Goal: Use online tool/utility: Utilize a website feature to perform a specific function

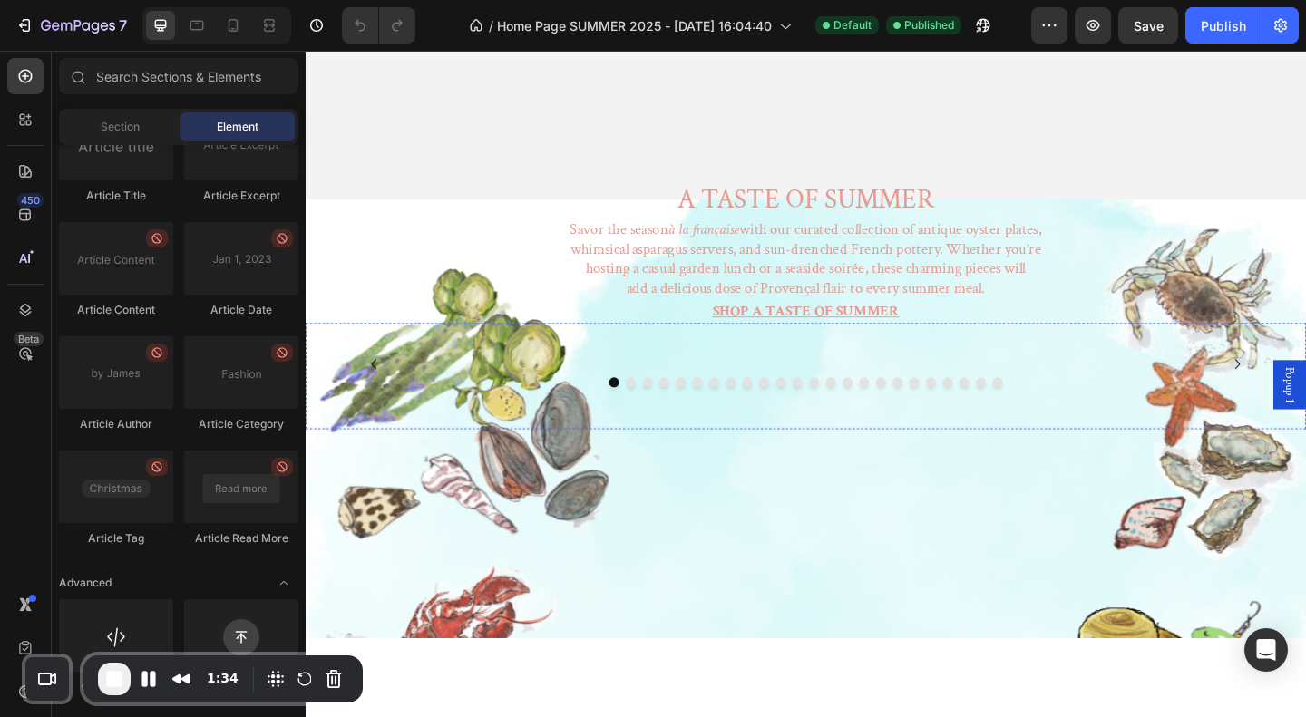
scroll to position [549, 0]
click at [1305, 387] on icon "Carousel Next Arrow" at bounding box center [1319, 392] width 5 height 11
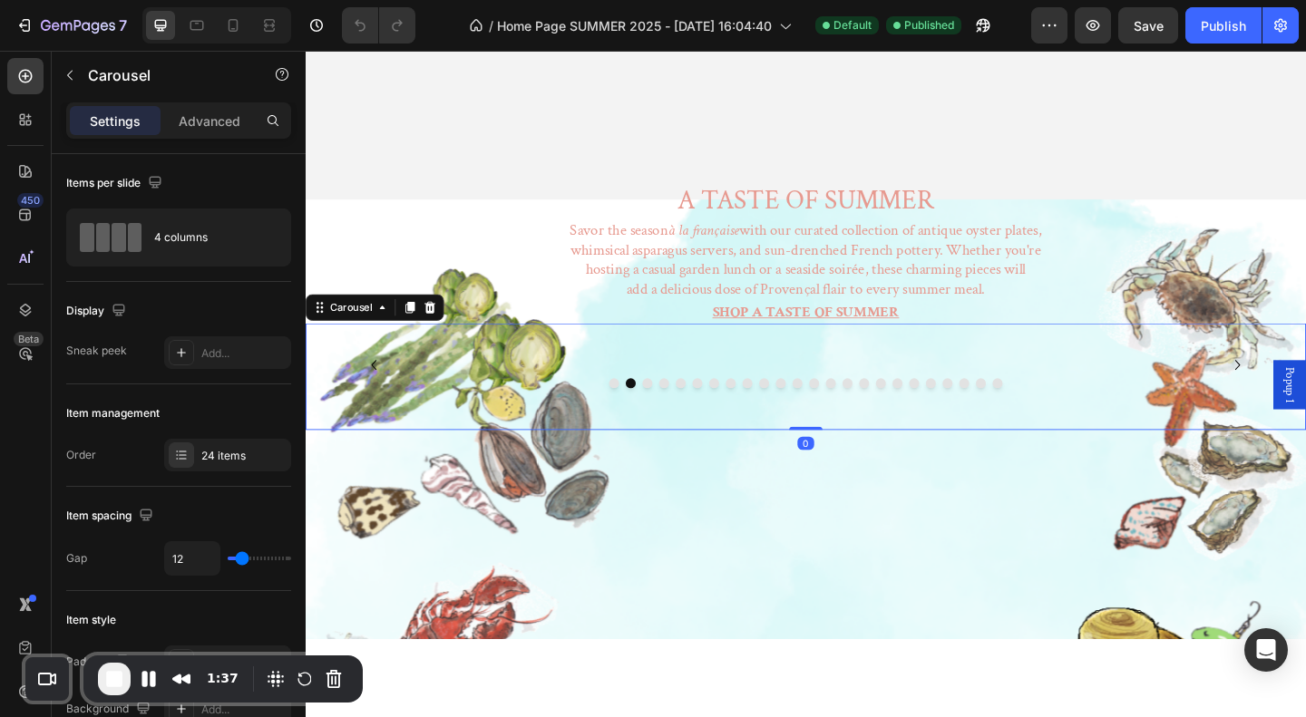
click at [1305, 387] on icon "Carousel Next Arrow" at bounding box center [1319, 392] width 5 height 11
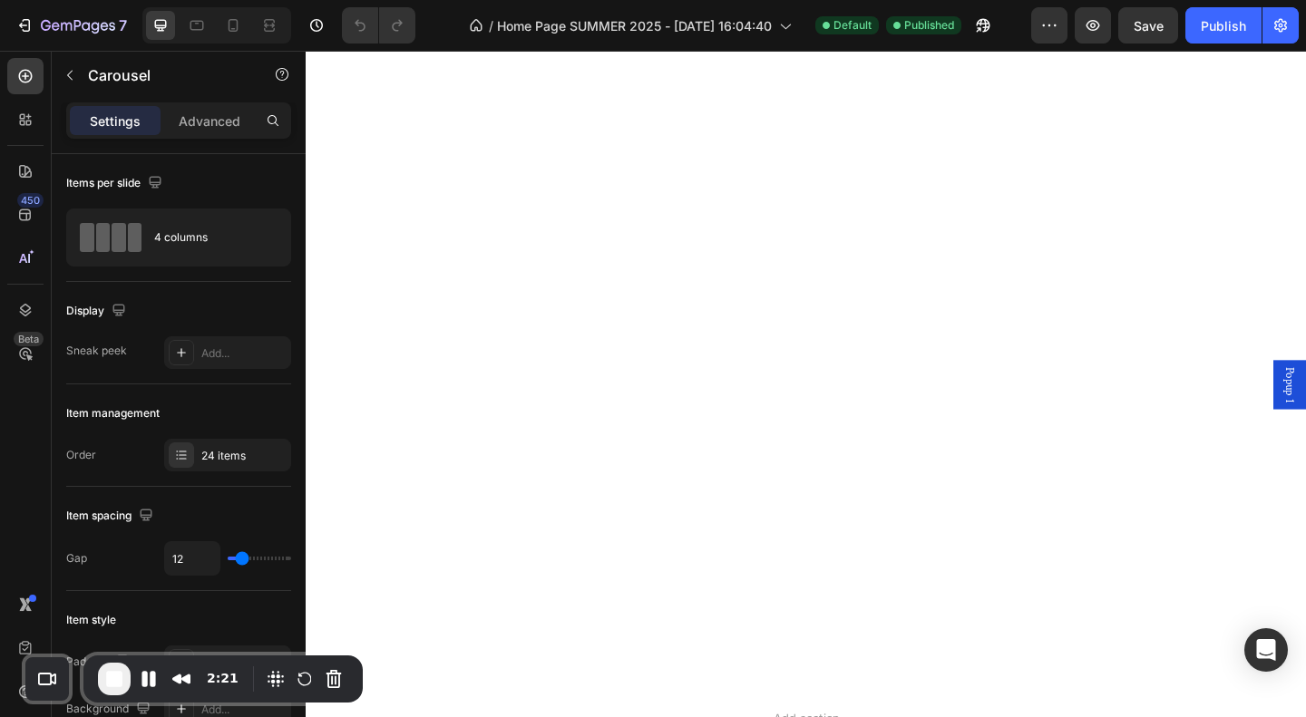
scroll to position [5264, 0]
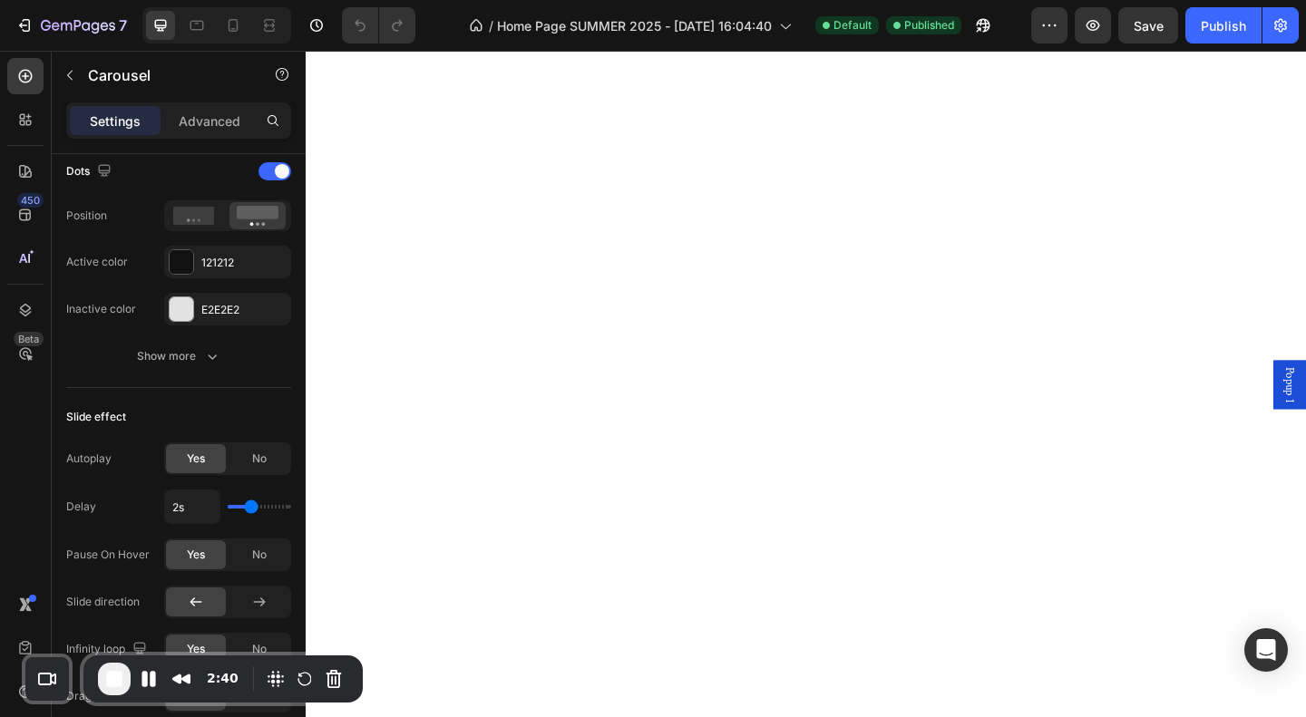
scroll to position [4445, 0]
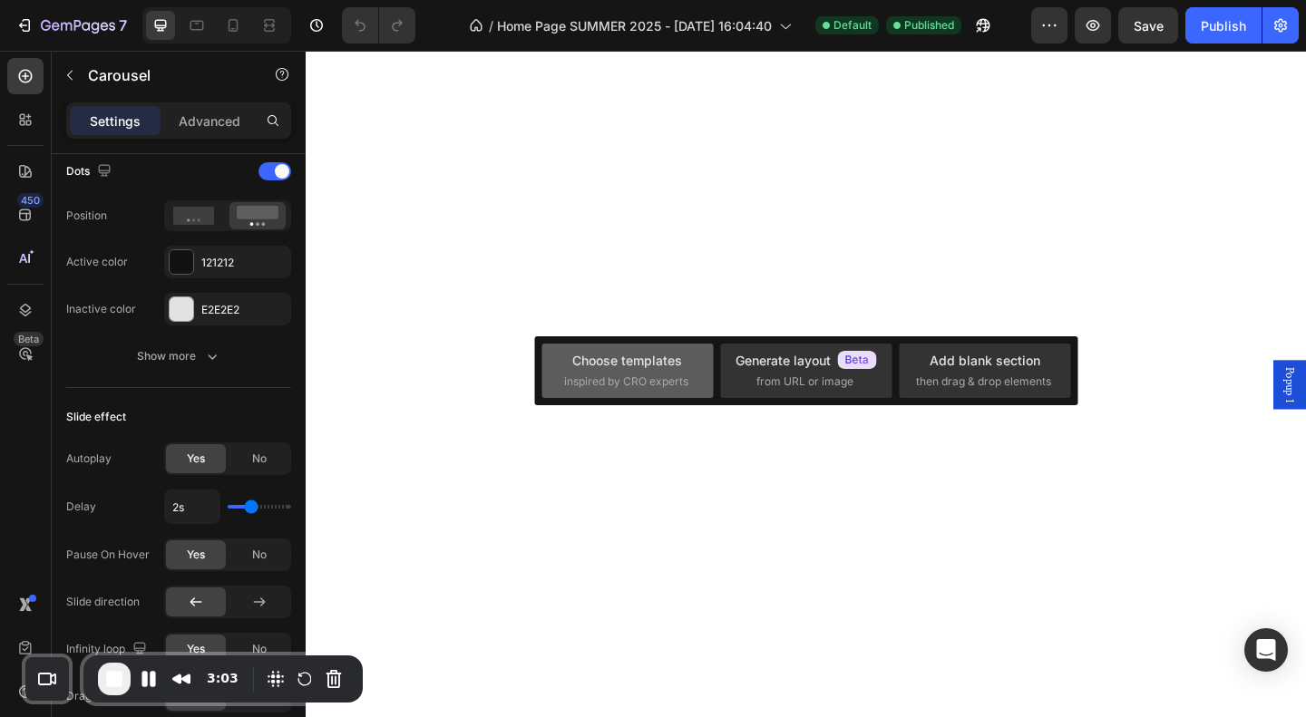
click at [632, 375] on span "inspired by CRO experts" at bounding box center [626, 382] width 124 height 16
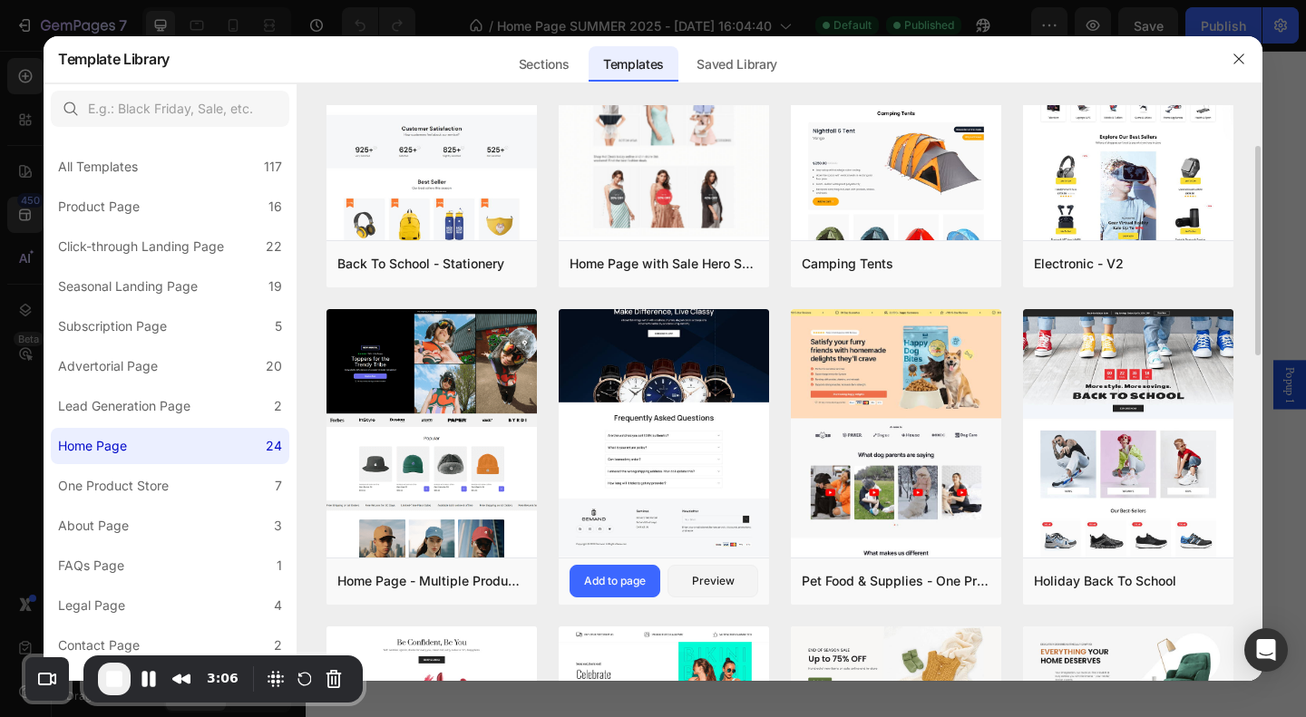
scroll to position [81, 0]
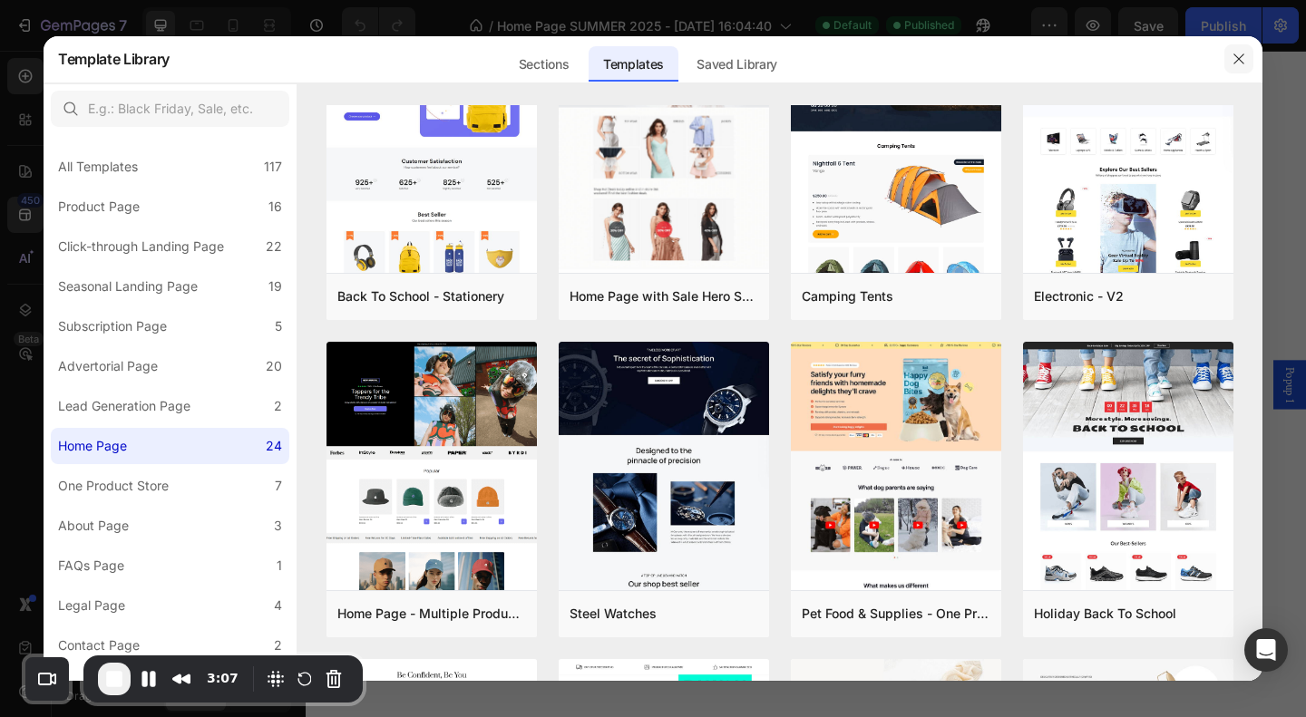
click at [1238, 53] on icon "button" at bounding box center [1238, 59] width 15 height 15
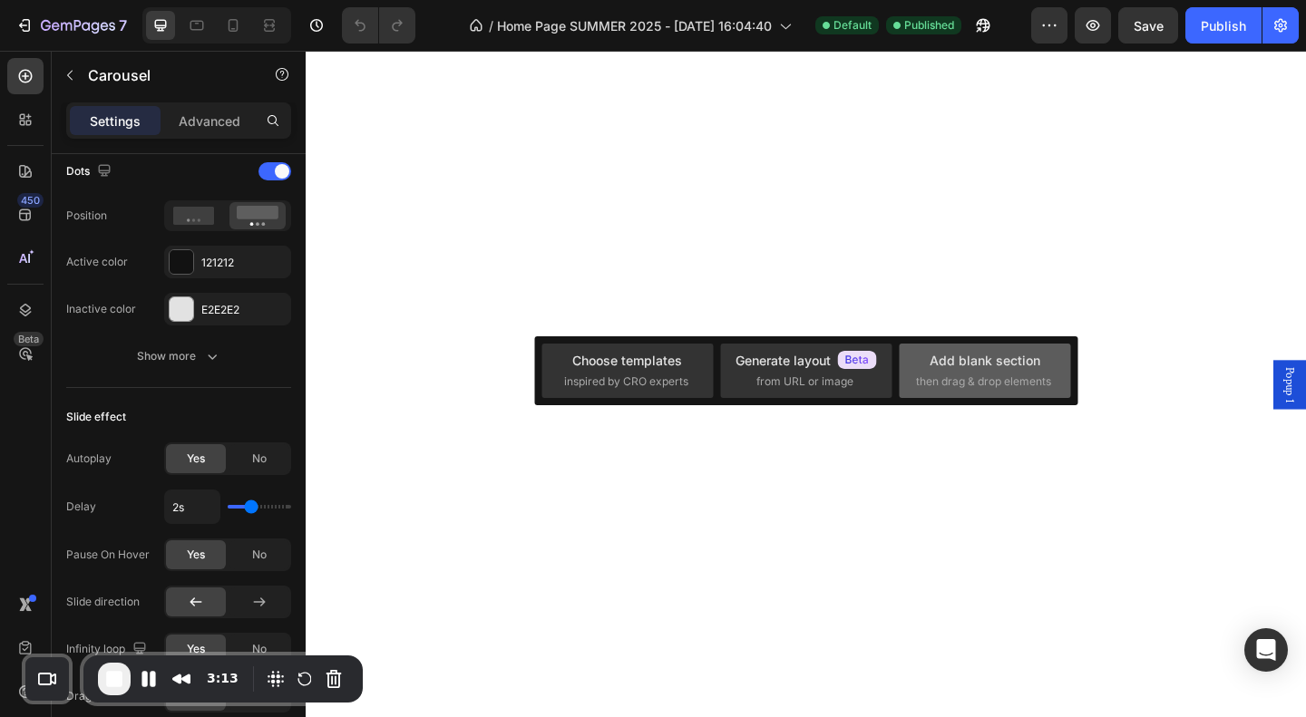
click at [999, 358] on div "Add blank section" at bounding box center [984, 360] width 111 height 19
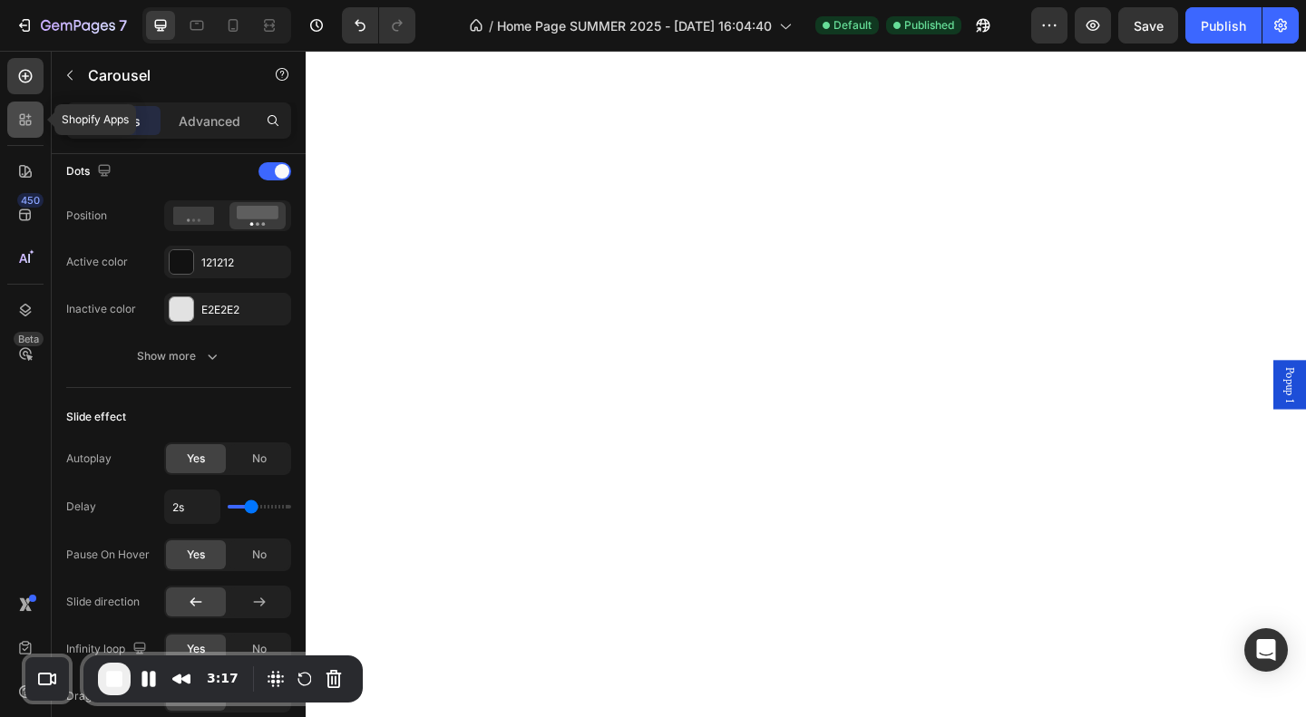
click at [27, 118] on icon at bounding box center [25, 120] width 18 height 18
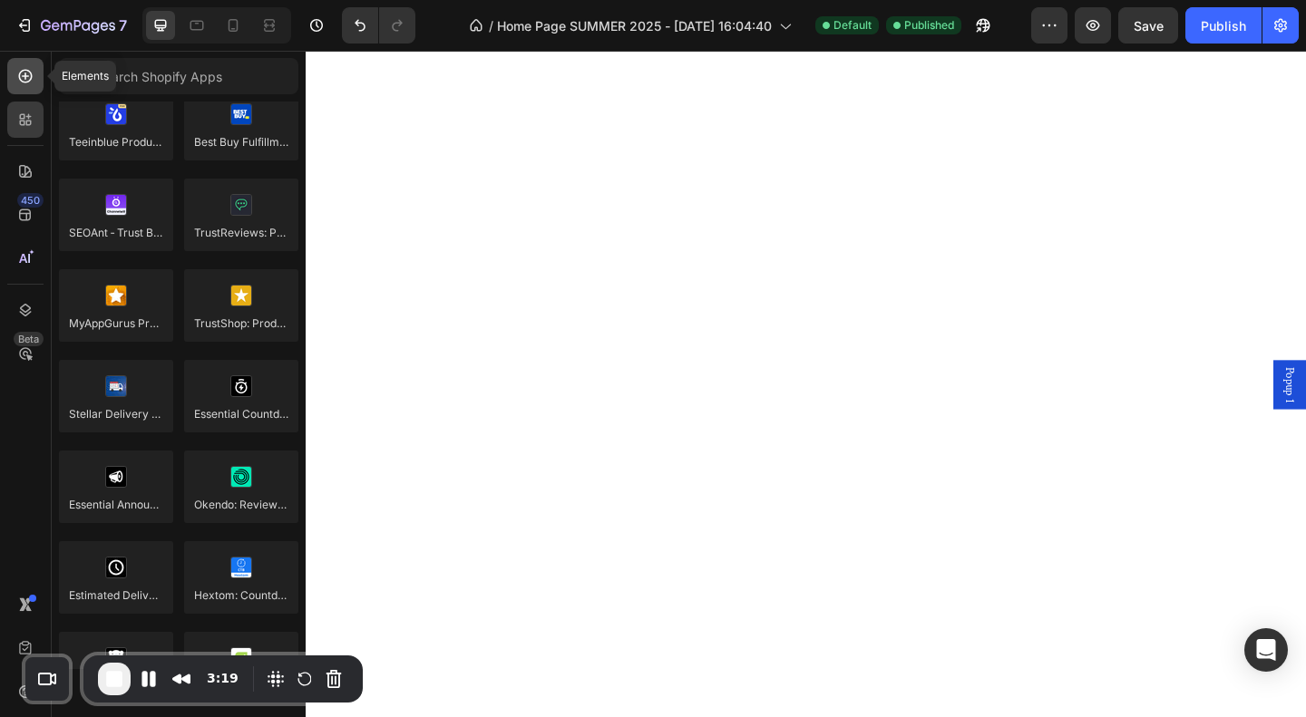
click at [17, 77] on icon at bounding box center [25, 76] width 18 height 18
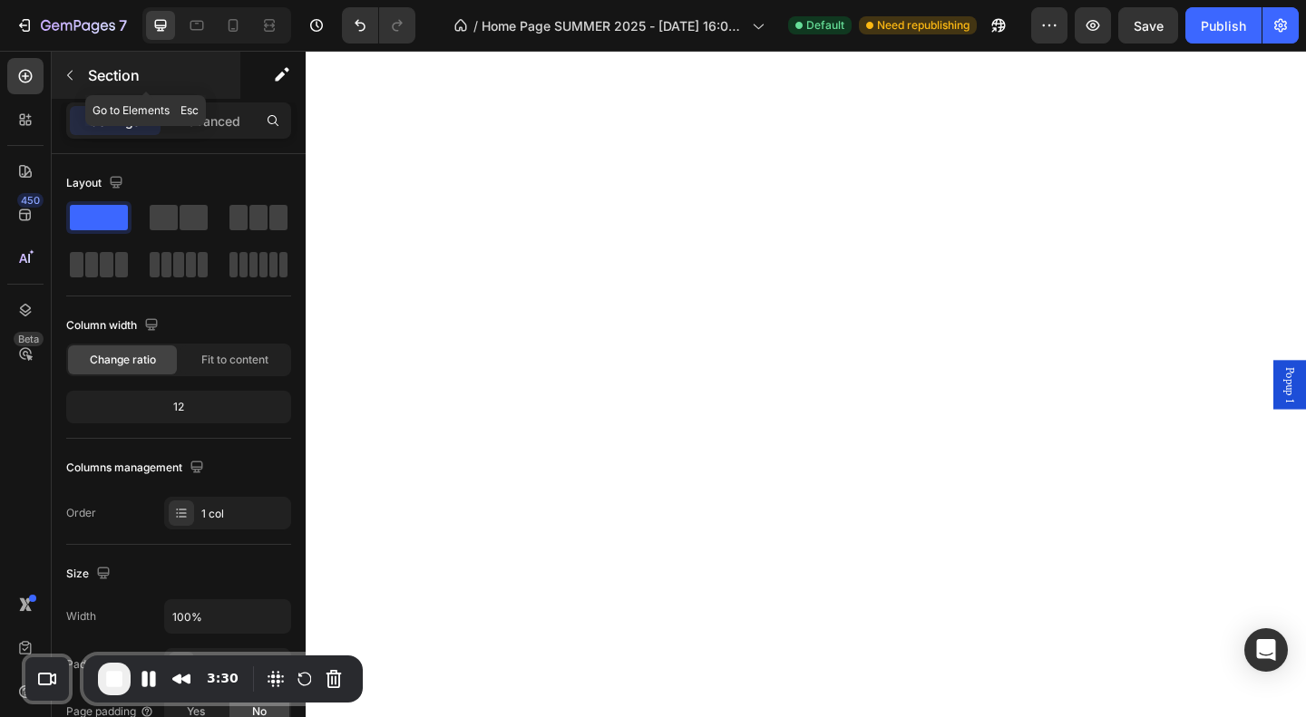
click at [69, 73] on icon "button" at bounding box center [70, 75] width 15 height 15
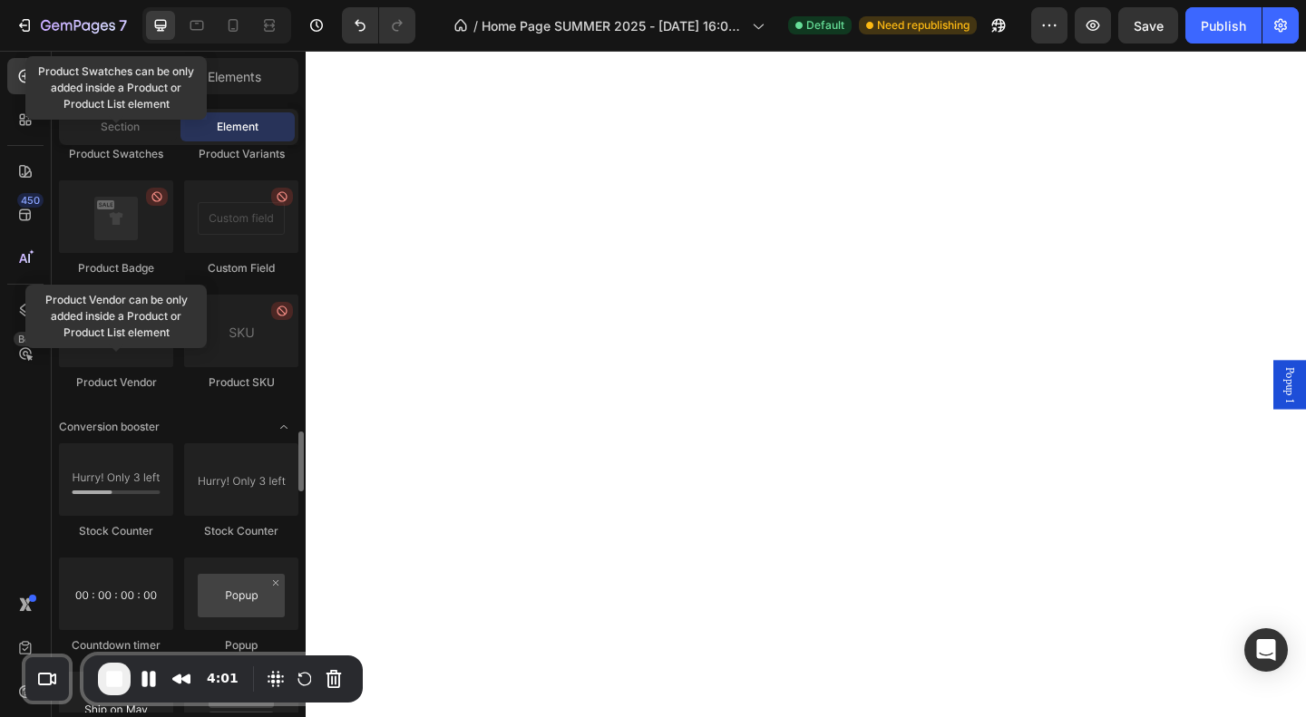
scroll to position [3282, 0]
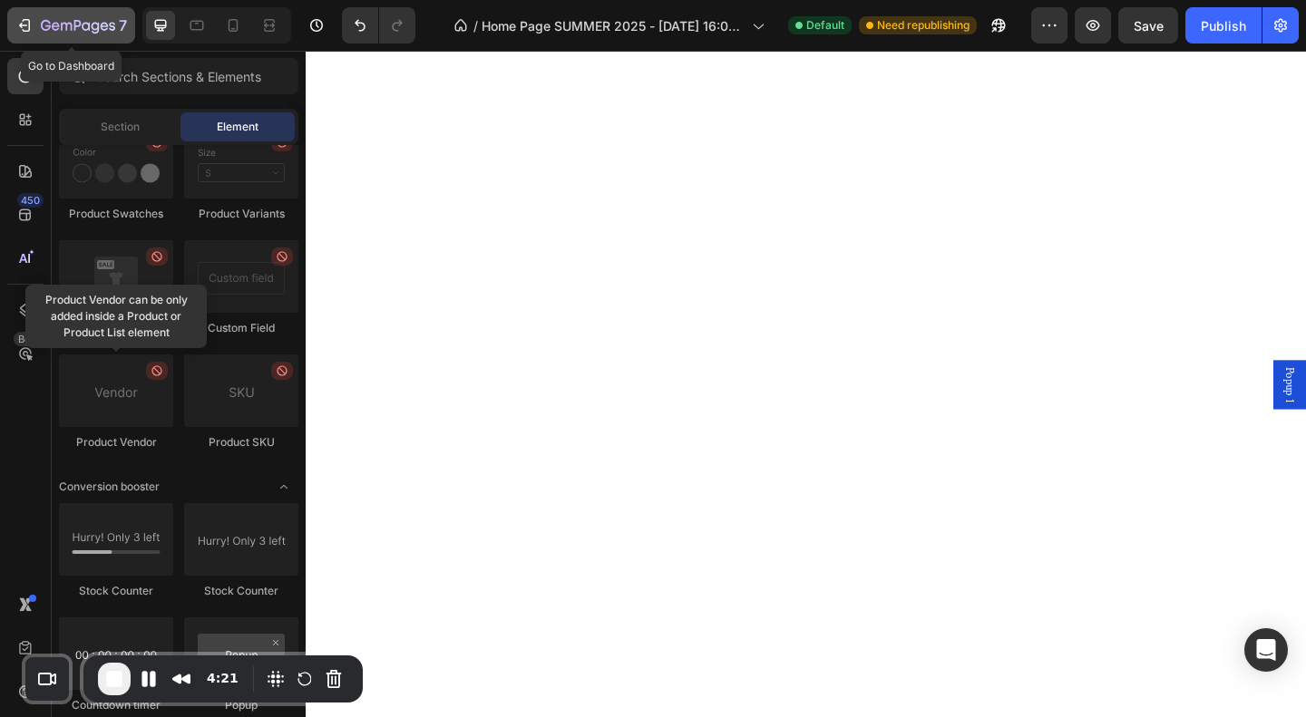
click at [17, 15] on div "7" at bounding box center [71, 26] width 112 height 22
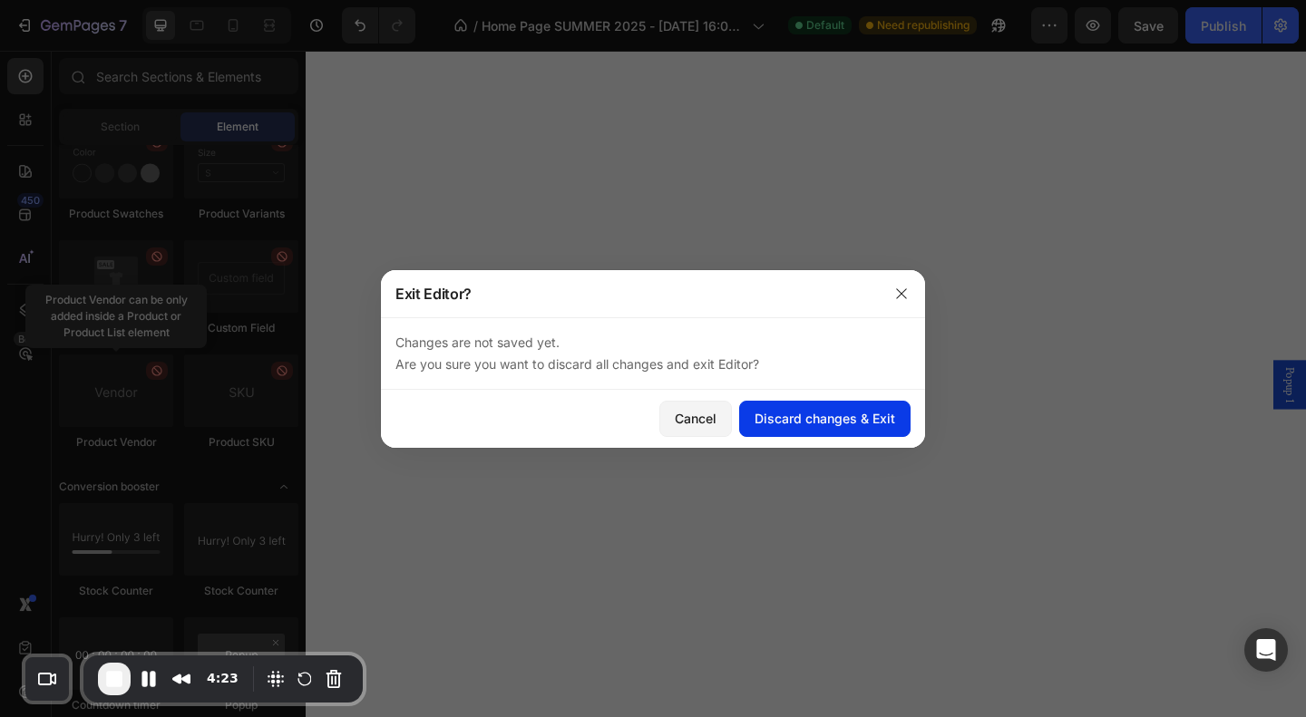
click at [832, 425] on div "Discard changes & Exit" at bounding box center [824, 418] width 141 height 19
